Goal: Transaction & Acquisition: Purchase product/service

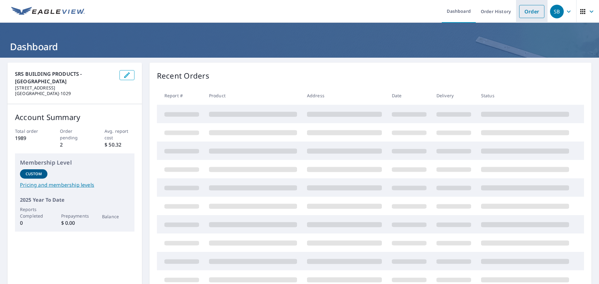
click at [522, 13] on link "Order" at bounding box center [531, 11] width 25 height 13
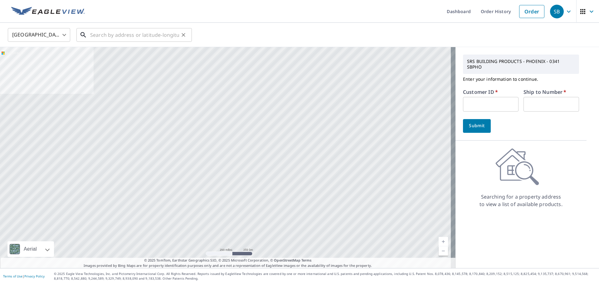
click at [100, 32] on input "text" at bounding box center [134, 34] width 89 height 17
paste input "2025-1854 Yousif 5328 W Fulton St Phoenix, AZ 8504"
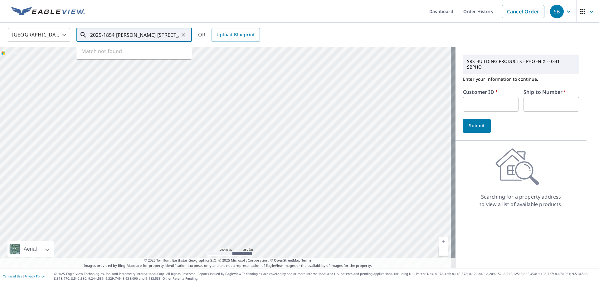
drag, startPoint x: 97, startPoint y: 34, endPoint x: 29, endPoint y: 37, distance: 68.7
click at [29, 37] on div "United States US ​ 2025-1854 Yousif 5328 W Fulton St Phoenix, AZ 8504 ​ Match n…" at bounding box center [297, 34] width 589 height 15
click at [114, 52] on span "5328 W Fulton St" at bounding box center [138, 52] width 98 height 7
type input "5328 W Fulton St Phoenix, AZ 85043"
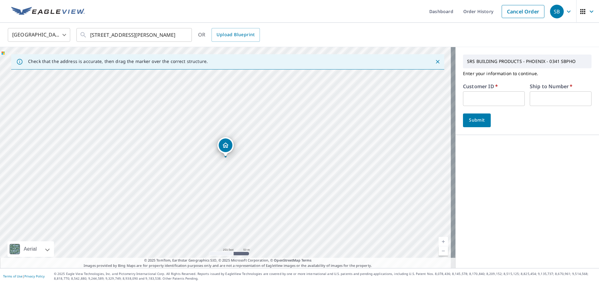
click at [487, 92] on input "text" at bounding box center [494, 98] width 62 height 15
type input "MUT341"
click at [555, 93] on input "text" at bounding box center [561, 98] width 62 height 15
type input "1"
click at [449, 121] on div "5328 W Fulton St Phoenix, AZ 85043" at bounding box center [228, 157] width 456 height 221
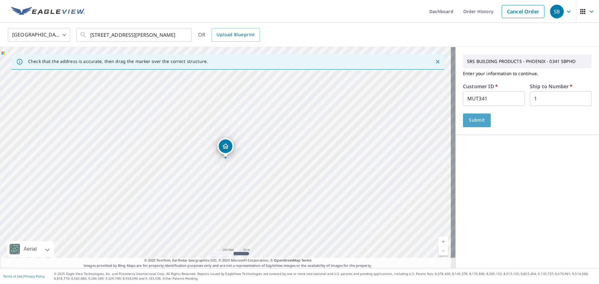
click at [468, 123] on span "Submit" at bounding box center [477, 120] width 18 height 8
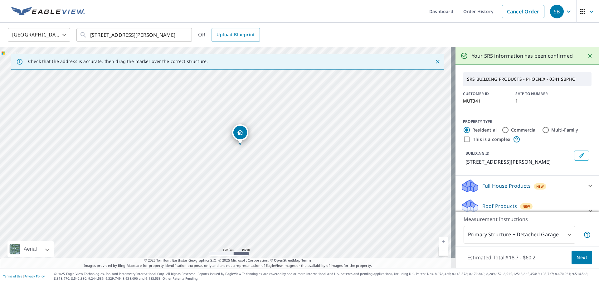
click at [584, 261] on button "Next" at bounding box center [582, 258] width 21 height 14
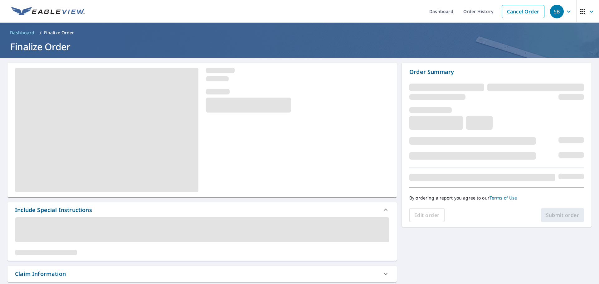
click at [340, 110] on div at bounding box center [298, 101] width 184 height 24
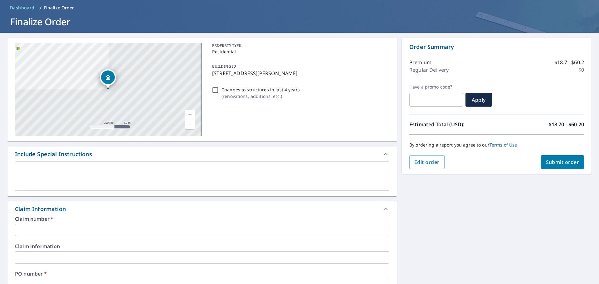
scroll to position [62, 0]
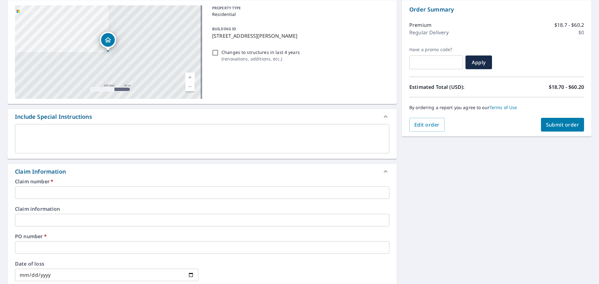
click at [58, 194] on input "text" at bounding box center [202, 193] width 375 height 12
paste input "2025-1854 Yousif 5328 W Fulton St Phoenix, AZ 85043"
type input "2025-1854 Yousif 5328 W Fulton St Phoenix, AZ 85043"
checkbox input "true"
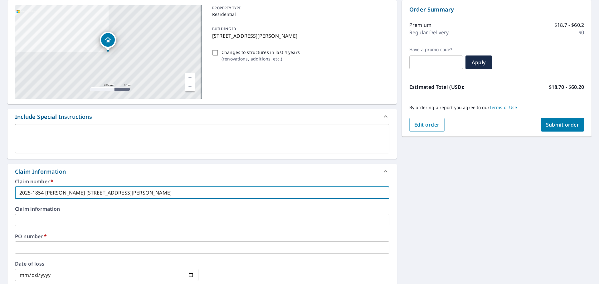
type input "2025-1854 Yousif 5328 W Fulton St Phoenix, AZ 85043"
click at [38, 217] on input "text" at bounding box center [202, 220] width 375 height 12
paste input "2025-1854 Yousif 5328 W Fulton St Phoenix, AZ 85043"
type input "2025-1854 Yousif 5328 W Fulton St Phoenix, AZ 85043"
checkbox input "true"
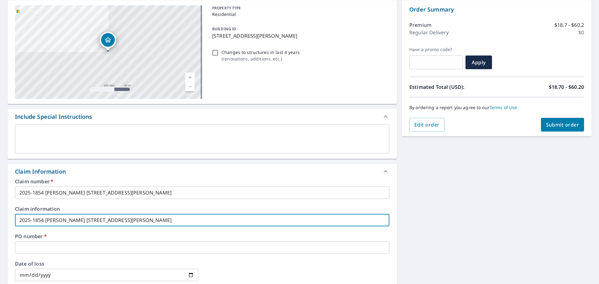
type input "2025-1854 Yousif 5328 W Fulton St Phoenix, AZ 85043"
drag, startPoint x: 30, startPoint y: 249, endPoint x: 34, endPoint y: 249, distance: 3.4
click at [30, 249] on input "text" at bounding box center [202, 248] width 375 height 12
paste input "2025-1854 Yousif 5328 W Fulton St Phoenix, AZ"
type input "2025-1854 Yousif 5328 W Fulton St Phoenix, AZ"
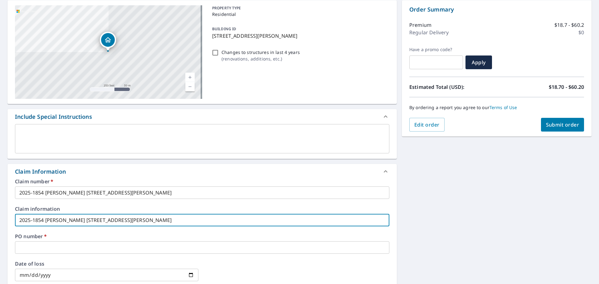
checkbox input "true"
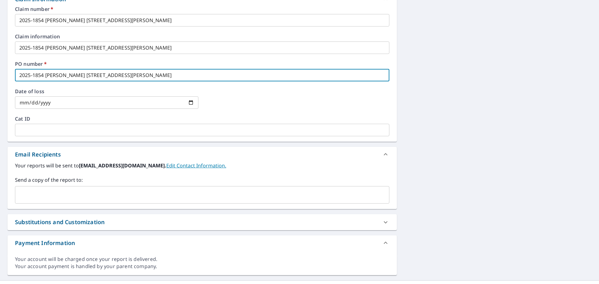
scroll to position [247, 0]
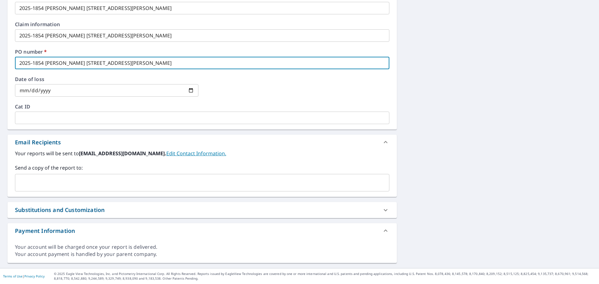
type input "2025-1854 Yousif 5328 W Fulton St Phoenix, AZ"
click at [38, 182] on input "text" at bounding box center [198, 183] width 360 height 12
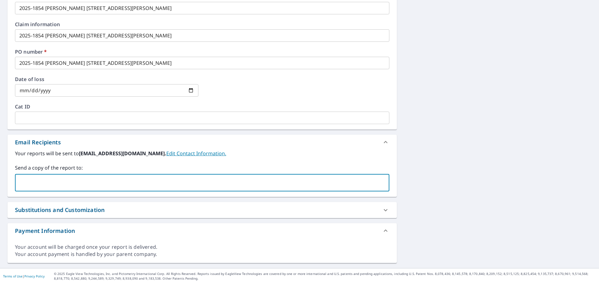
type input "[PERSON_NAME][EMAIL_ADDRESS][PERSON_NAME][DOMAIN_NAME]"
checkbox input "true"
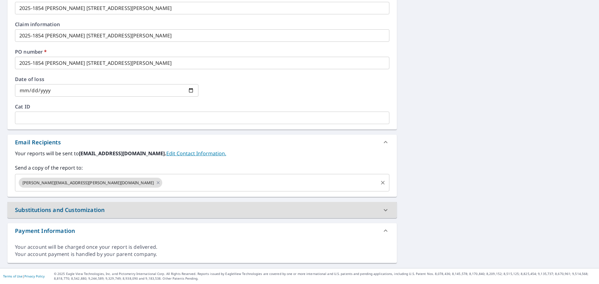
click at [163, 177] on input "text" at bounding box center [270, 183] width 214 height 12
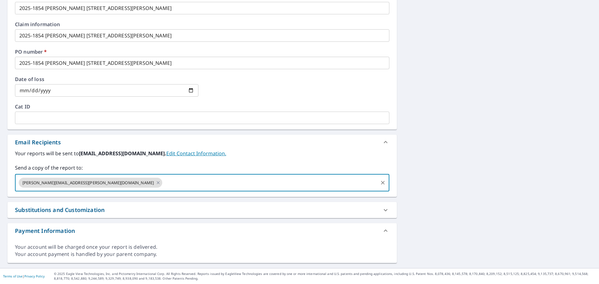
type input "[PERSON_NAME][EMAIL_ADDRESS][DOMAIN_NAME]"
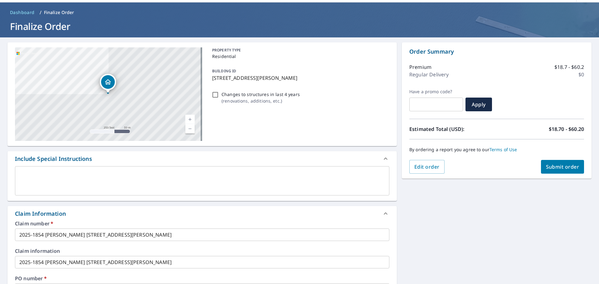
scroll to position [0, 0]
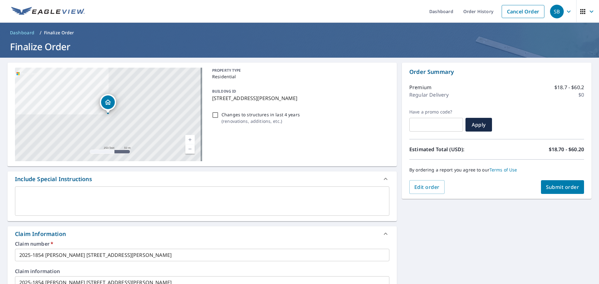
click at [549, 185] on span "Submit order" at bounding box center [562, 187] width 33 height 7
checkbox input "true"
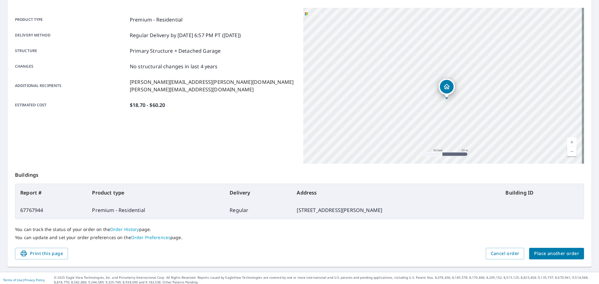
scroll to position [83, 0]
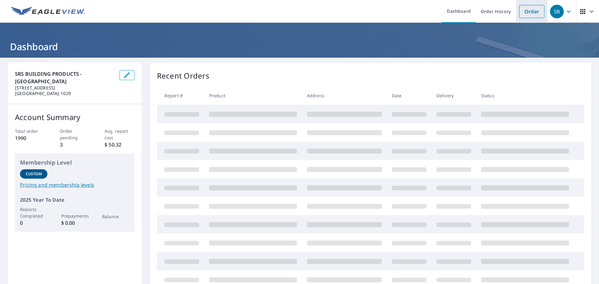
click at [527, 12] on link "Order" at bounding box center [531, 11] width 25 height 13
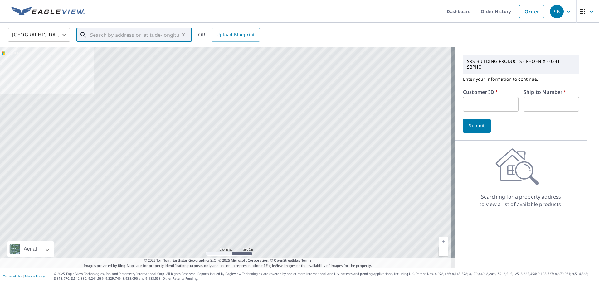
click at [110, 36] on input "text" at bounding box center [134, 34] width 89 height 17
paste input "2025-1813 [PERSON_NAME] [STREET_ADDRESS][PERSON_NAME]"
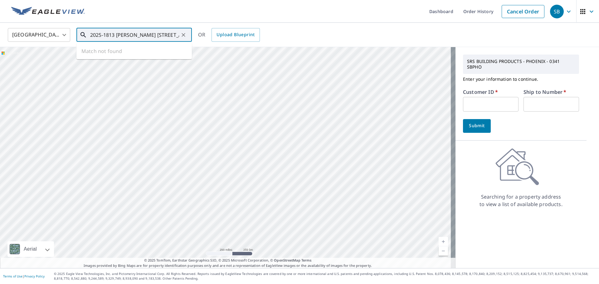
drag, startPoint x: 104, startPoint y: 34, endPoint x: 59, endPoint y: 35, distance: 45.6
click at [59, 35] on div "[GEOGRAPHIC_DATA] [GEOGRAPHIC_DATA] ​ 2025-1813 [PERSON_NAME] 6551 E Paradise […" at bounding box center [297, 34] width 589 height 15
click at [110, 57] on p "[GEOGRAPHIC_DATA]" at bounding box center [138, 60] width 98 height 6
type input "[STREET_ADDRESS]"
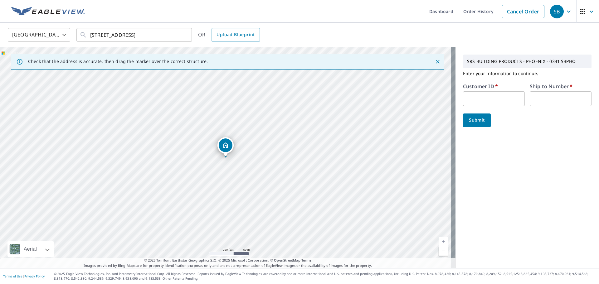
click at [486, 98] on input "text" at bounding box center [494, 98] width 62 height 15
type input "MUT341"
click at [537, 98] on input "text" at bounding box center [561, 98] width 62 height 15
type input "1"
click at [475, 121] on span "Submit" at bounding box center [477, 120] width 18 height 8
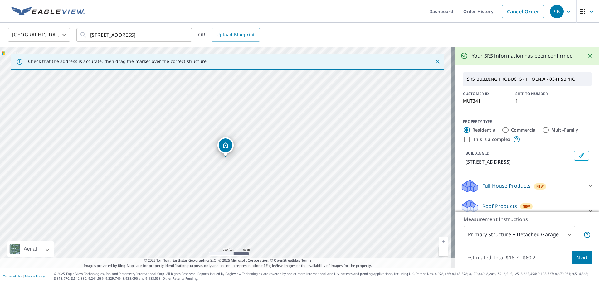
click at [577, 259] on span "Next" at bounding box center [582, 258] width 11 height 8
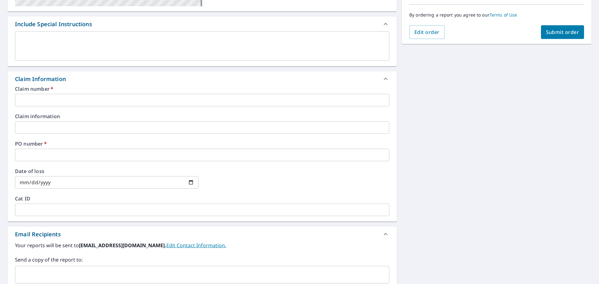
scroll to position [156, 0]
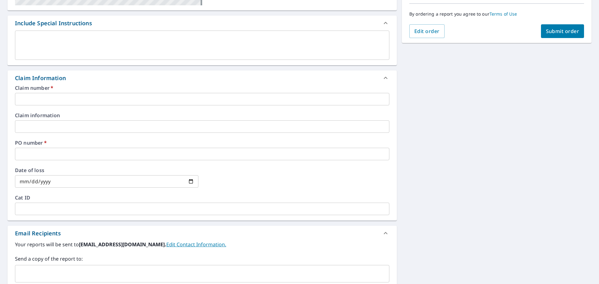
click at [28, 98] on input "text" at bounding box center [202, 99] width 375 height 12
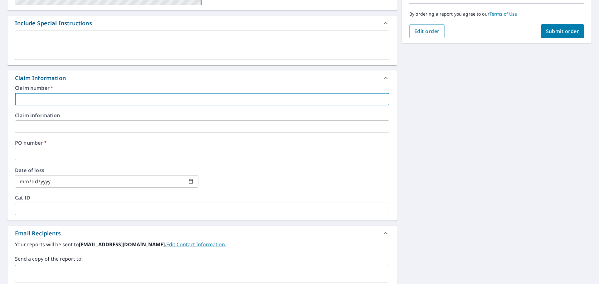
paste input "2025-1813 [PERSON_NAME] [STREET_ADDRESS][PERSON_NAME]"
type input "2025-1813 [PERSON_NAME] [STREET_ADDRESS][PERSON_NAME]"
checkbox input "true"
type input "2025-1813 [PERSON_NAME] [STREET_ADDRESS][PERSON_NAME]"
click at [28, 130] on input "text" at bounding box center [202, 126] width 375 height 12
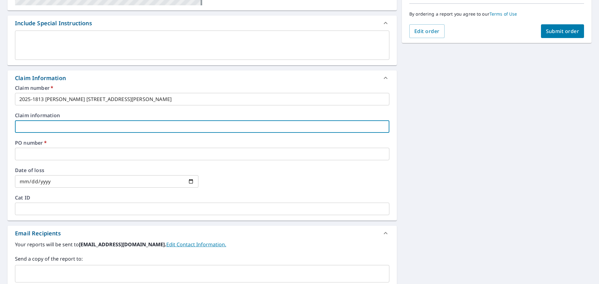
paste input "2025-1813 [PERSON_NAME] [STREET_ADDRESS][PERSON_NAME]"
type input "2025-1813 [PERSON_NAME] [STREET_ADDRESS][PERSON_NAME]"
checkbox input "true"
type input "2025-1813 [PERSON_NAME] [STREET_ADDRESS][PERSON_NAME]"
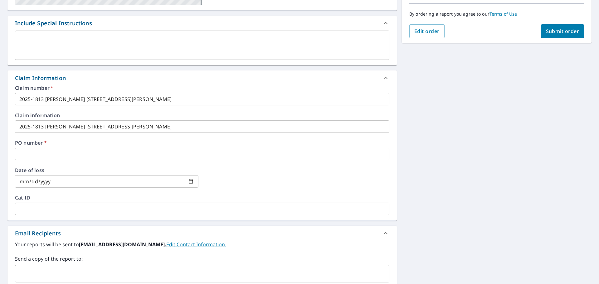
click at [27, 161] on div "Claim number   * 2025-1813 [PERSON_NAME] [STREET_ADDRESS] ​ Claim information 2…" at bounding box center [202, 153] width 390 height 135
click at [31, 155] on input "text" at bounding box center [202, 154] width 375 height 12
paste input "2025-1813 [PERSON_NAME] 6551 E Paradise Ln [PERSON_NAME]"
type input "2025-1813 [PERSON_NAME] 6551 E Paradise Ln [PERSON_NAME]"
checkbox input "true"
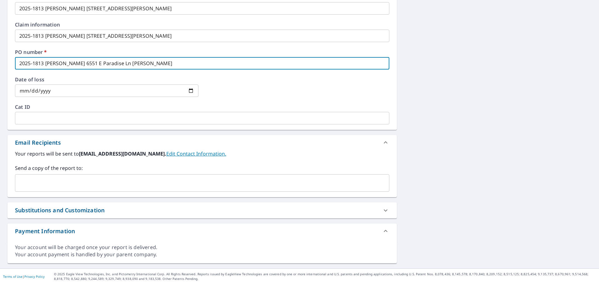
scroll to position [247, 0]
type input "2025-1813 [PERSON_NAME] 6551 E Paradise Ln [PERSON_NAME]"
click at [32, 186] on input "text" at bounding box center [198, 183] width 360 height 12
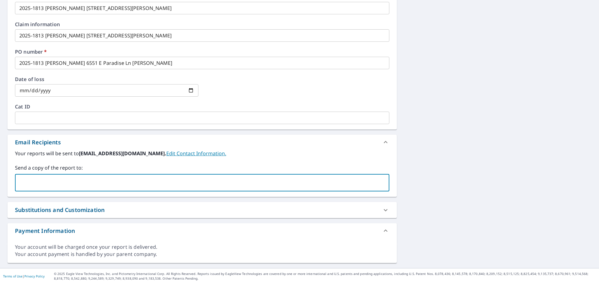
type input "[PERSON_NAME][EMAIL_ADDRESS][PERSON_NAME][DOMAIN_NAME]"
checkbox input "true"
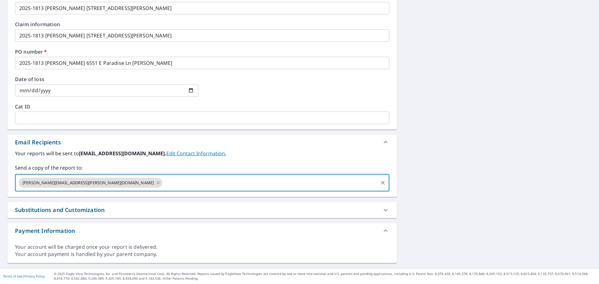
click at [163, 180] on input "text" at bounding box center [270, 183] width 214 height 12
type input "[PERSON_NAME][EMAIL_ADDRESS][DOMAIN_NAME]"
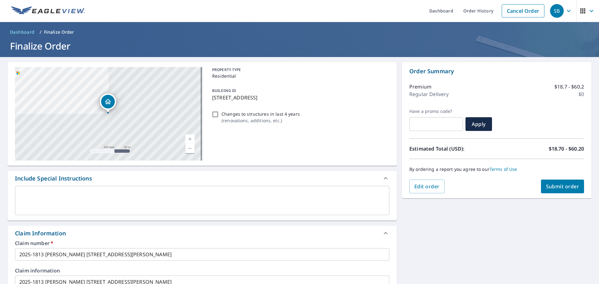
scroll to position [0, 0]
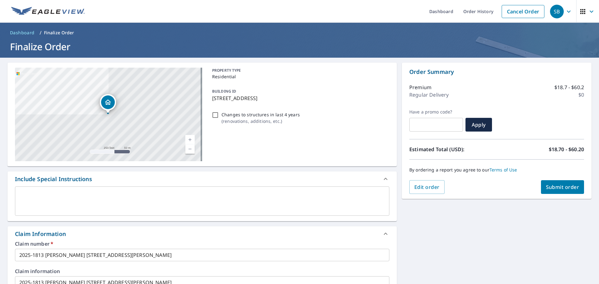
click at [546, 185] on span "Submit order" at bounding box center [562, 187] width 33 height 7
checkbox input "true"
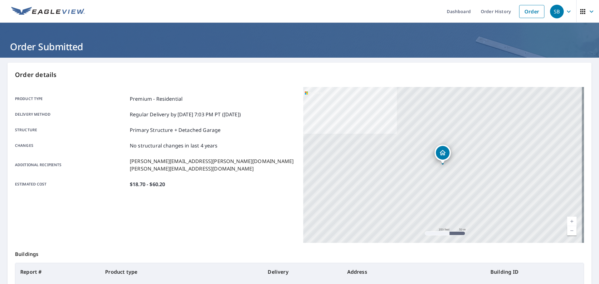
click at [565, 10] on icon "button" at bounding box center [568, 11] width 7 height 7
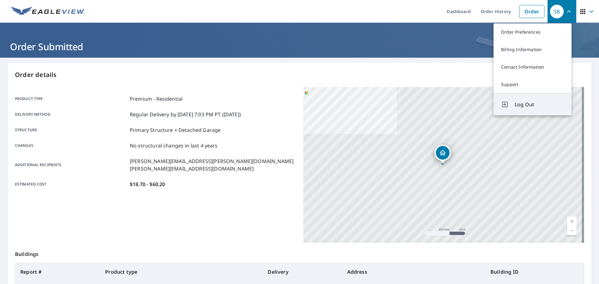
click at [524, 100] on button "Log Out" at bounding box center [533, 104] width 78 height 22
